Goal: Task Accomplishment & Management: Use online tool/utility

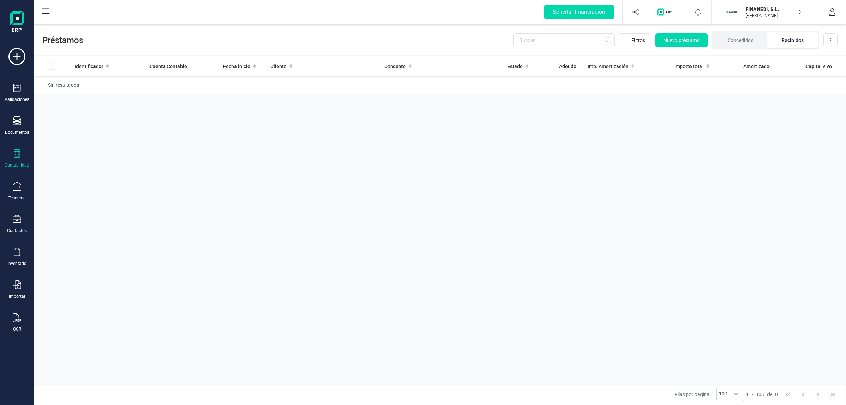
click at [268, 24] on div "Solicitar financiación Importaciones completadas 0 / 0 FINANEDI, S.L. JAVIER DE…" at bounding box center [440, 12] width 812 height 24
click at [348, 34] on div "Préstamos Filtros Nuevo préstamo Concedidos Recibidos Descargar Excel" at bounding box center [440, 39] width 812 height 32
click at [360, 16] on div "Solicitar financiación Importaciones completadas 0 / 0 FINANEDI, S.L. JAVIER DE…" at bounding box center [440, 12] width 811 height 23
click at [358, 34] on div "Préstamos Filtros Nuevo préstamo Concedidos Recibidos Descargar Excel" at bounding box center [440, 39] width 812 height 32
click at [364, 7] on div "Solicitar financiación Importaciones completadas 0 / 0 FINANEDI, S.L. JAVIER DE…" at bounding box center [440, 12] width 811 height 23
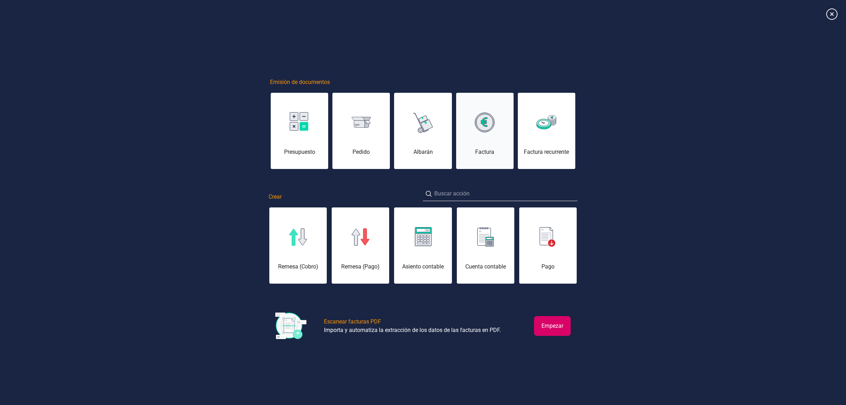
scroll to position [0, 35]
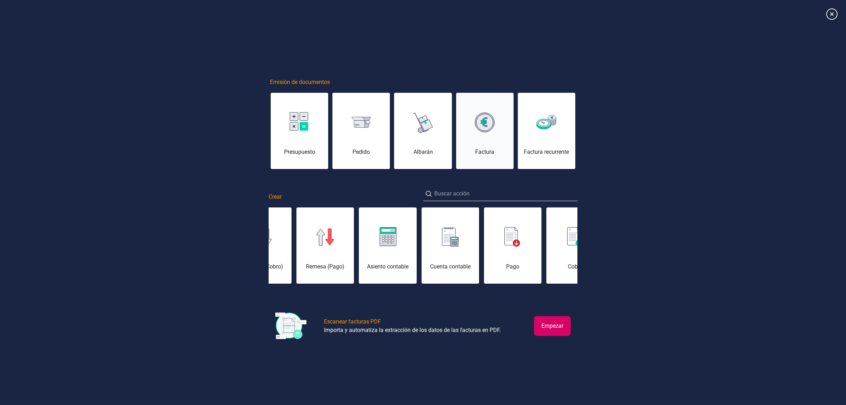
click at [500, 148] on div "Factura" at bounding box center [484, 152] width 57 height 8
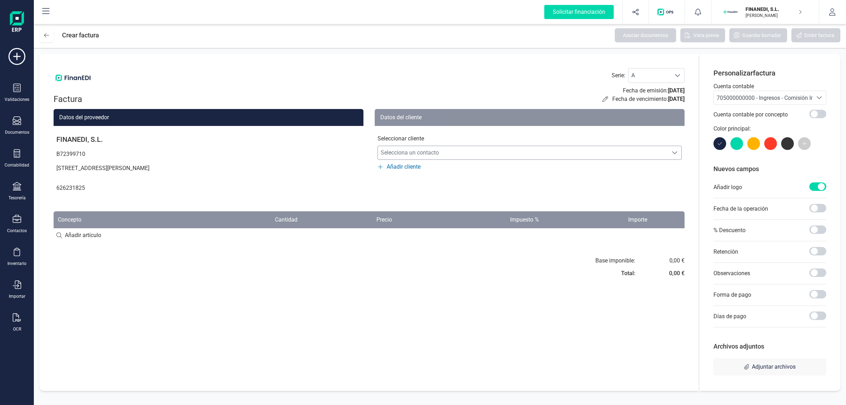
click at [434, 150] on span "Selecciona un contacto" at bounding box center [523, 153] width 290 height 14
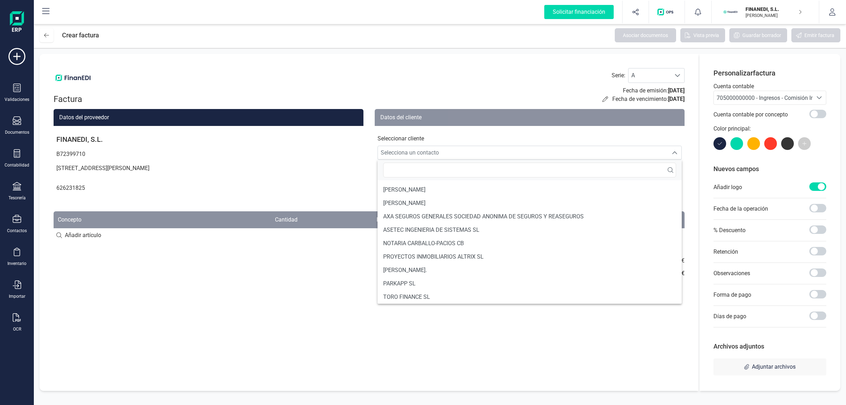
click at [129, 244] on div "Factura Serie : A A Fecha de emisión: 16/09/2025 Fecha de vencimiento: 16/09/20…" at bounding box center [368, 222] width 659 height 337
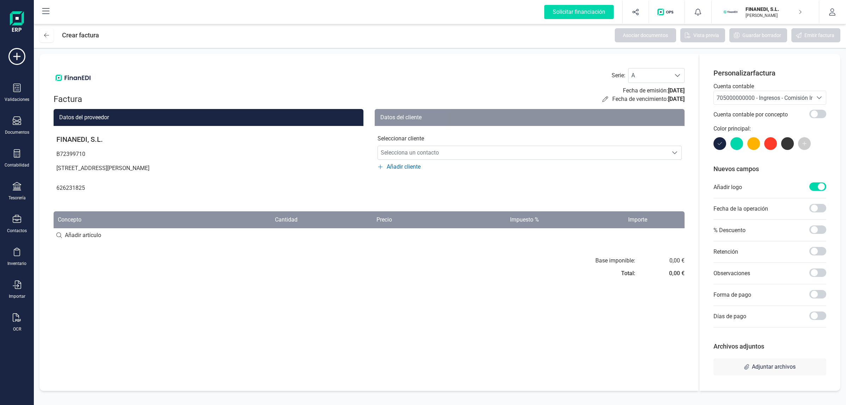
click at [96, 235] on input at bounding box center [369, 235] width 631 height 14
type input "art"
click at [139, 232] on div "+ Añadir artículo : art" at bounding box center [369, 234] width 631 height 15
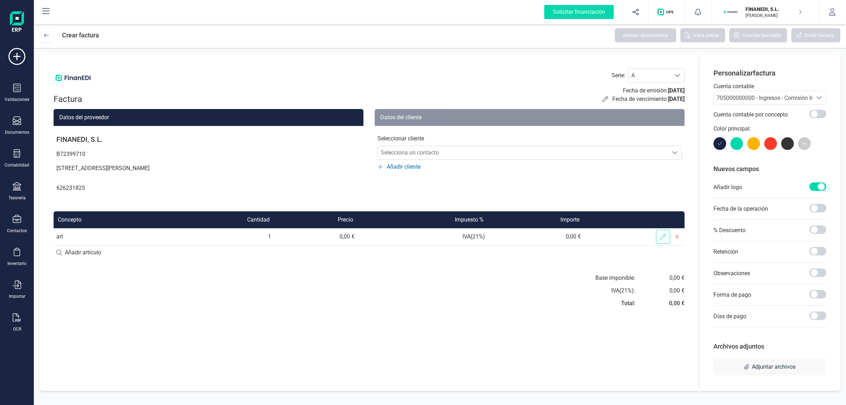
click at [668, 234] on span at bounding box center [663, 236] width 14 height 14
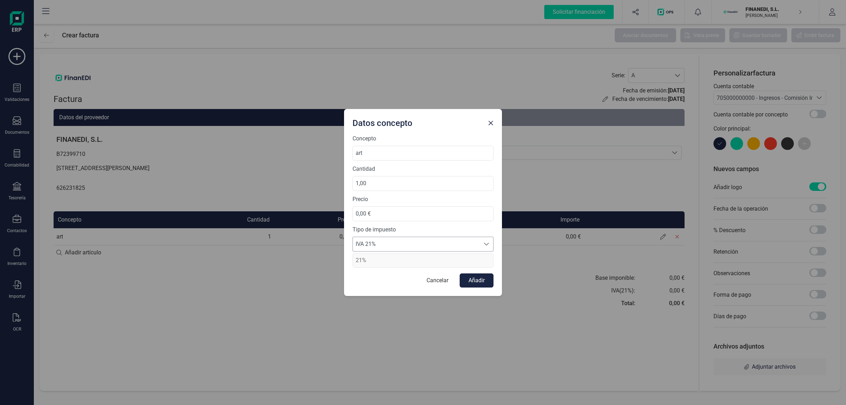
drag, startPoint x: 379, startPoint y: 251, endPoint x: 382, endPoint y: 245, distance: 6.8
click at [379, 251] on div "IVA 21% IVA 21% IVA 21%" at bounding box center [423, 244] width 141 height 15
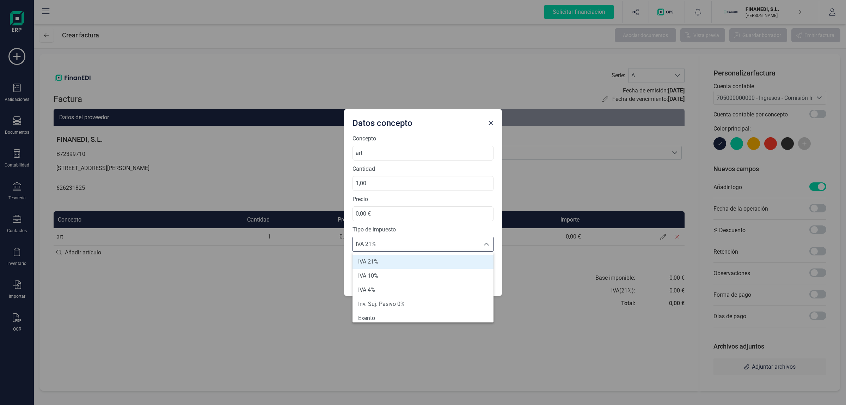
click at [401, 242] on span "IVA 21%" at bounding box center [416, 244] width 127 height 14
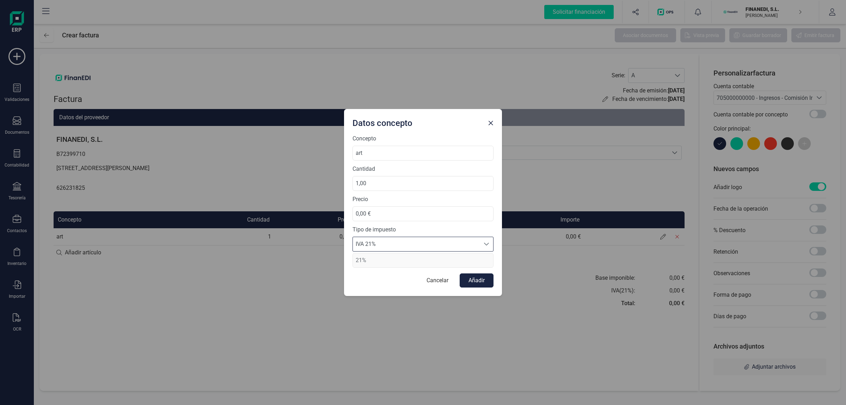
click at [408, 243] on span "IVA 21%" at bounding box center [416, 244] width 127 height 14
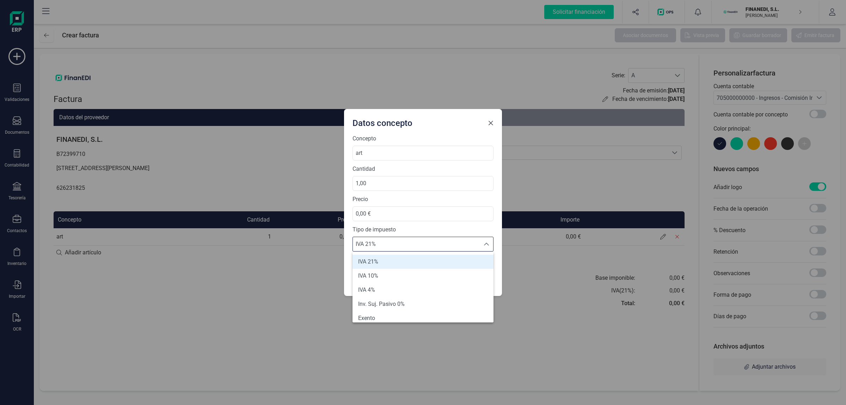
click at [490, 121] on span "Close" at bounding box center [491, 123] width 6 height 6
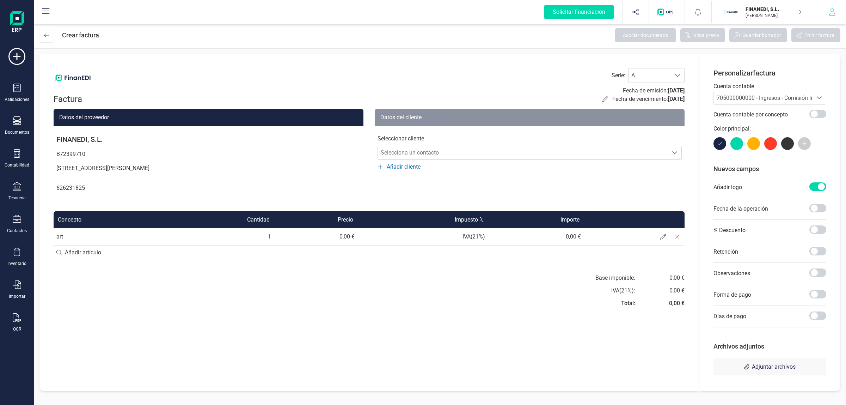
click at [835, 14] on icon "button" at bounding box center [832, 11] width 7 height 7
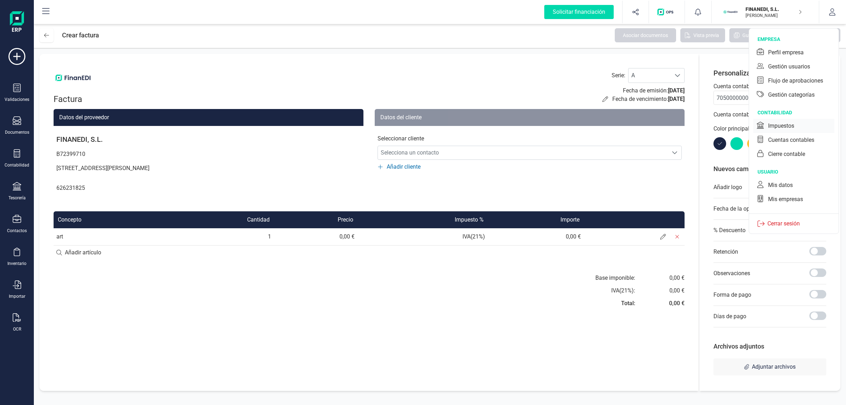
click at [789, 124] on div "Impuestos" at bounding box center [781, 126] width 26 height 8
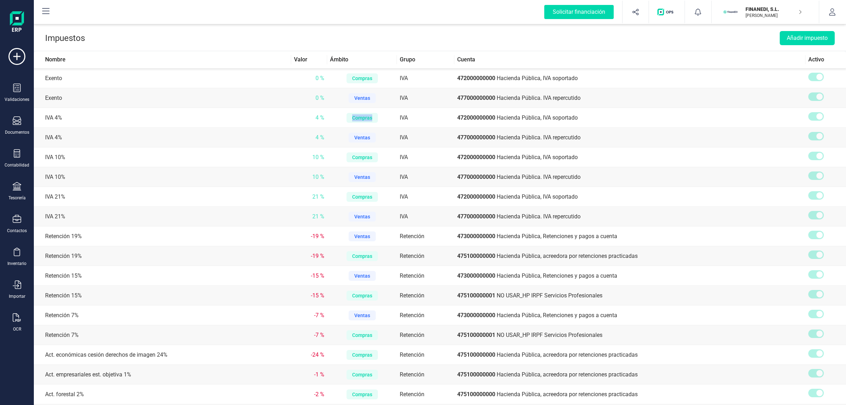
copy div "Compras"
drag, startPoint x: 355, startPoint y: 117, endPoint x: 373, endPoint y: 118, distance: 18.0
click at [373, 118] on div "Compras" at bounding box center [362, 118] width 31 height 10
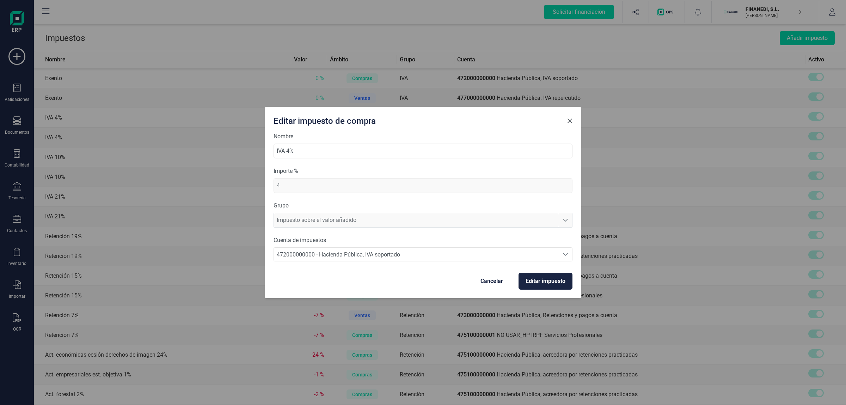
click at [570, 121] on span "Close" at bounding box center [570, 121] width 6 height 6
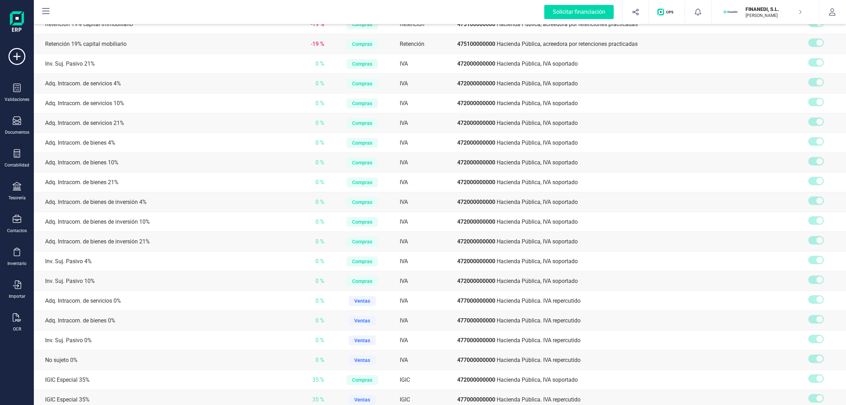
scroll to position [529, 0]
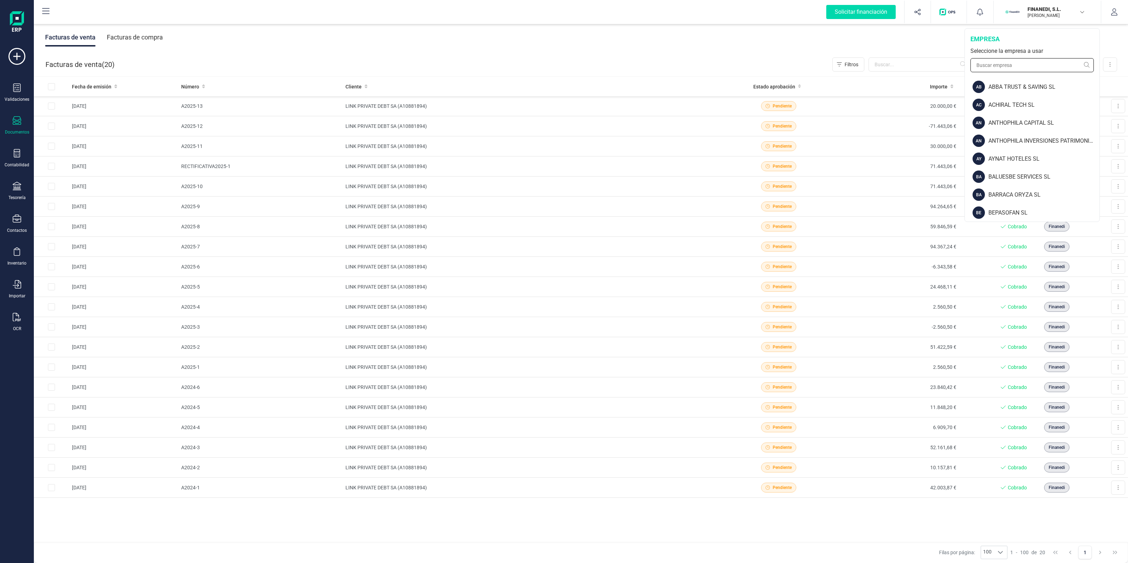
click at [1017, 62] on input "text" at bounding box center [1031, 65] width 123 height 14
click at [1017, 62] on input "scd" at bounding box center [1031, 65] width 123 height 14
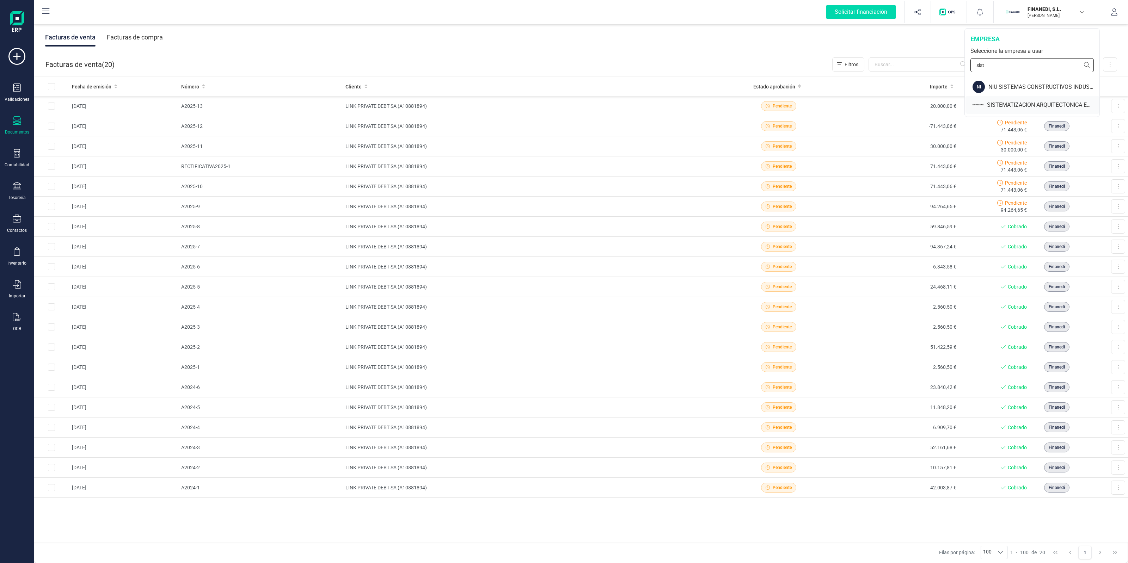
type input "sist"
click at [1013, 104] on div "SISTEMATIZACION ARQUITECTONICA EN REFORMAS SL" at bounding box center [1043, 105] width 112 height 8
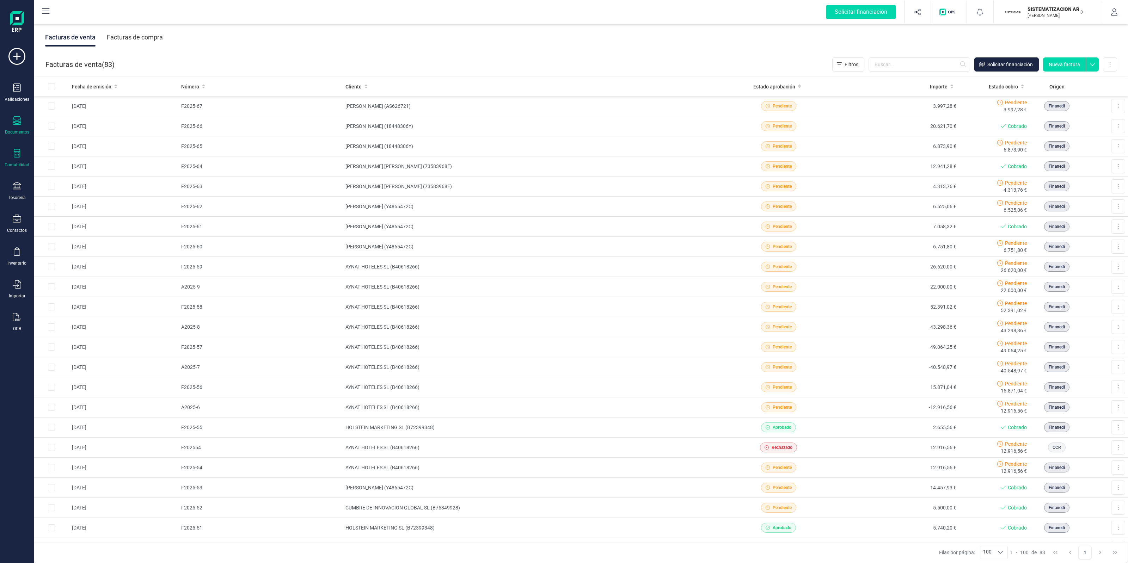
drag, startPoint x: 17, startPoint y: 154, endPoint x: 20, endPoint y: 153, distance: 4.1
click at [17, 154] on icon at bounding box center [17, 153] width 8 height 8
click at [61, 102] on span "Libro diario" at bounding box center [77, 103] width 44 height 8
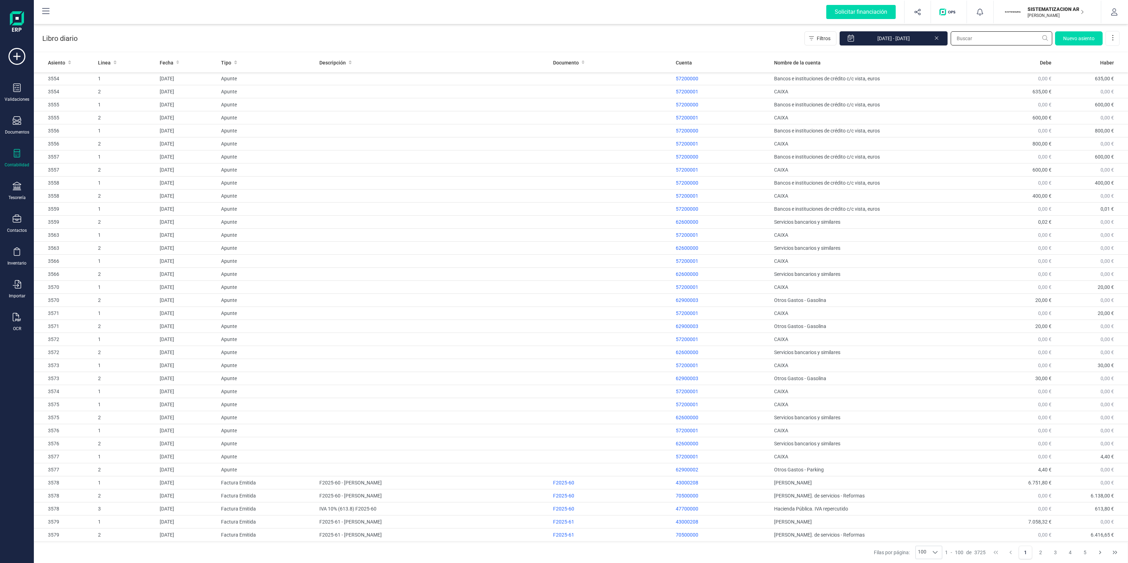
click at [994, 39] on input "text" at bounding box center [1002, 38] width 102 height 14
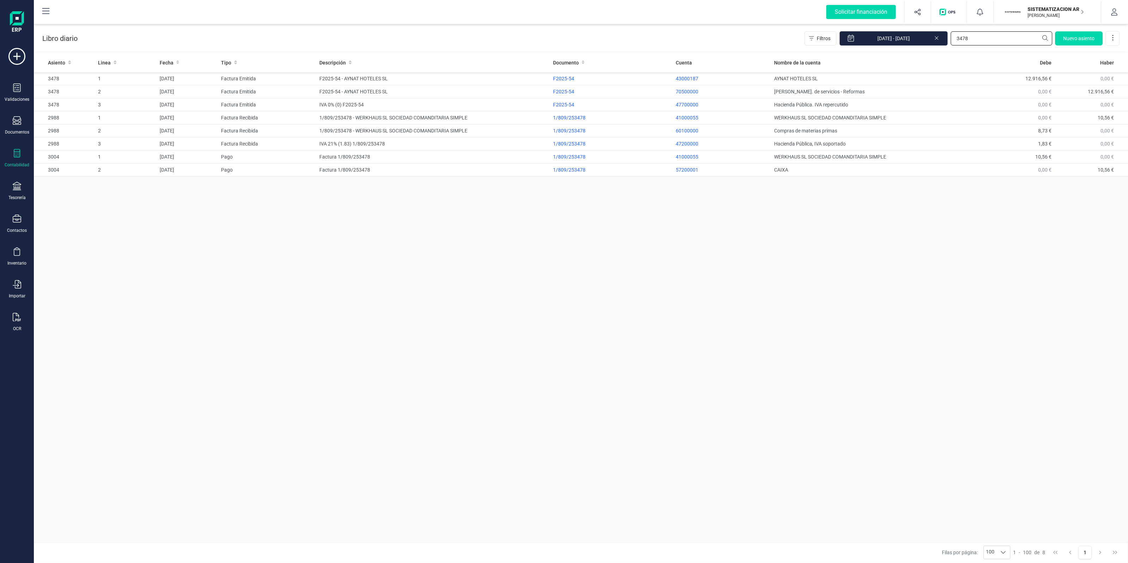
type input "3478"
click at [237, 392] on div "Asiento Linea Fecha Tipo Descripción Documento Cuenta Nombre de la cuenta [PERS…" at bounding box center [581, 298] width 1094 height 491
click at [247, 321] on div "Asiento Linea Fecha Tipo Descripción Documento Cuenta Nombre de la cuenta [PERS…" at bounding box center [581, 298] width 1094 height 491
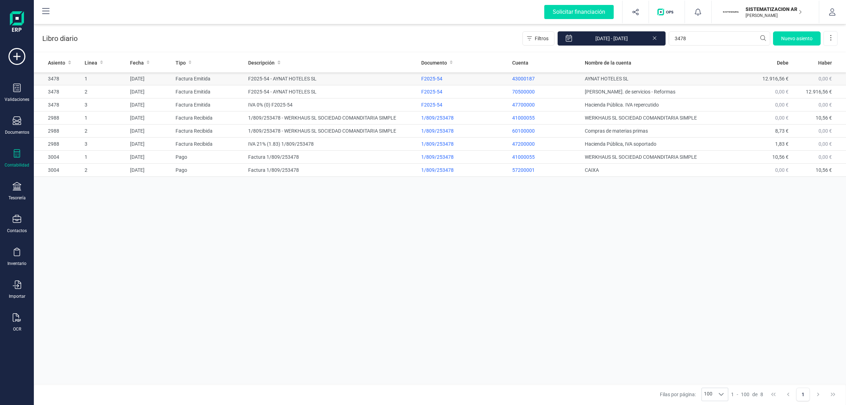
type input "3478"
click at [320, 80] on td "F2025-54 - AYNAT HOTELES SL" at bounding box center [331, 78] width 173 height 13
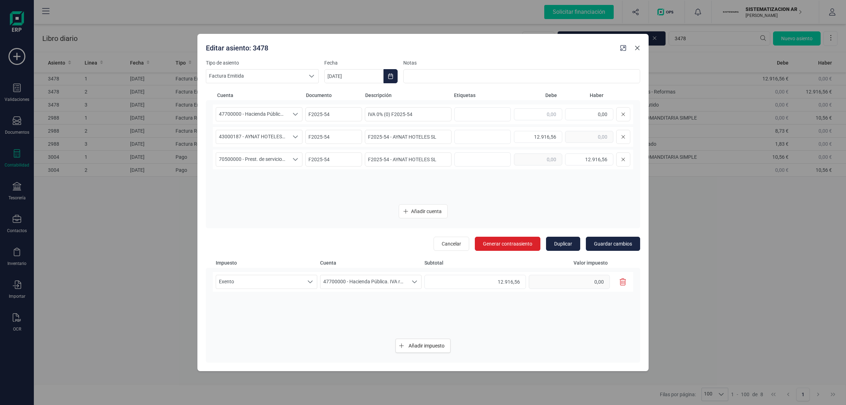
click at [637, 51] on button "button" at bounding box center [637, 47] width 11 height 11
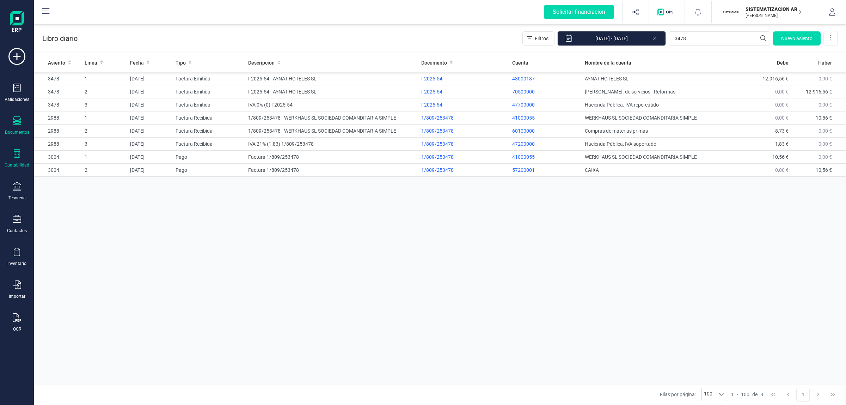
click at [19, 123] on icon at bounding box center [17, 120] width 8 height 8
click at [56, 101] on span "Facturas" at bounding box center [73, 101] width 37 height 8
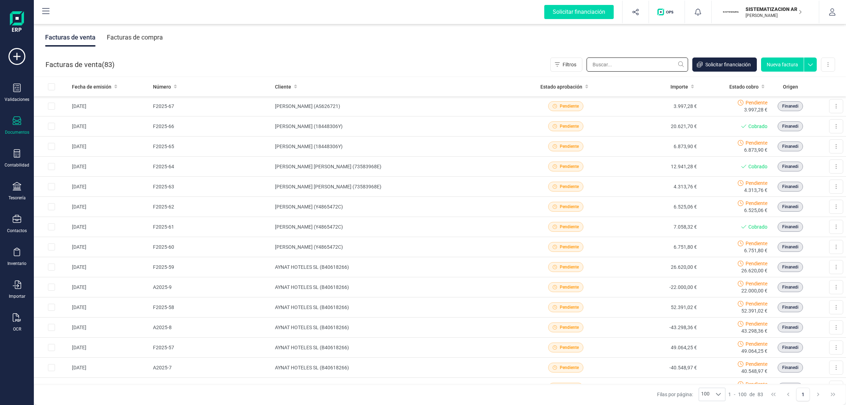
click at [639, 60] on input "text" at bounding box center [638, 64] width 102 height 14
click at [614, 59] on input "text" at bounding box center [638, 64] width 102 height 14
paste input "12916,56"
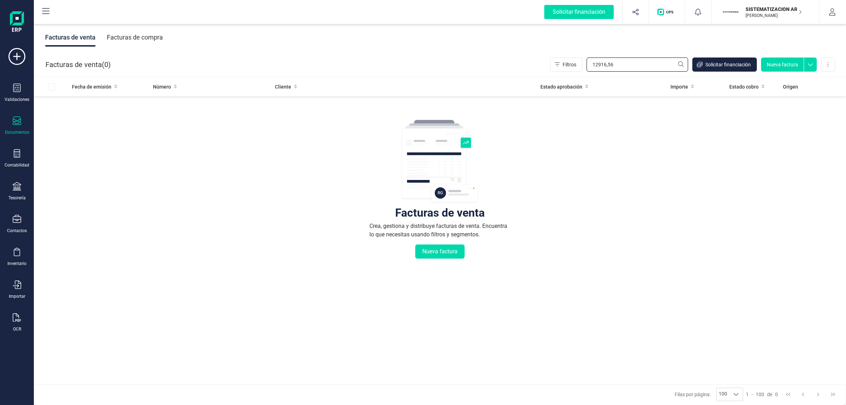
drag, startPoint x: 623, startPoint y: 65, endPoint x: 630, endPoint y: 66, distance: 7.1
click at [632, 65] on input "12916,56" at bounding box center [638, 64] width 102 height 14
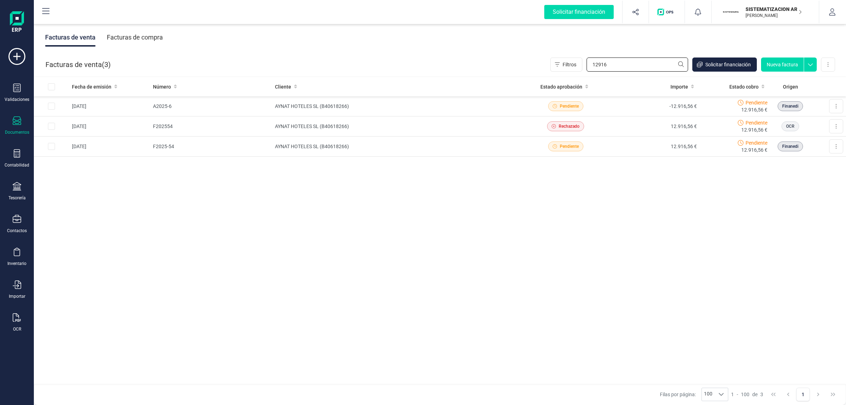
type input "12916"
